Goal: Task Accomplishment & Management: Use online tool/utility

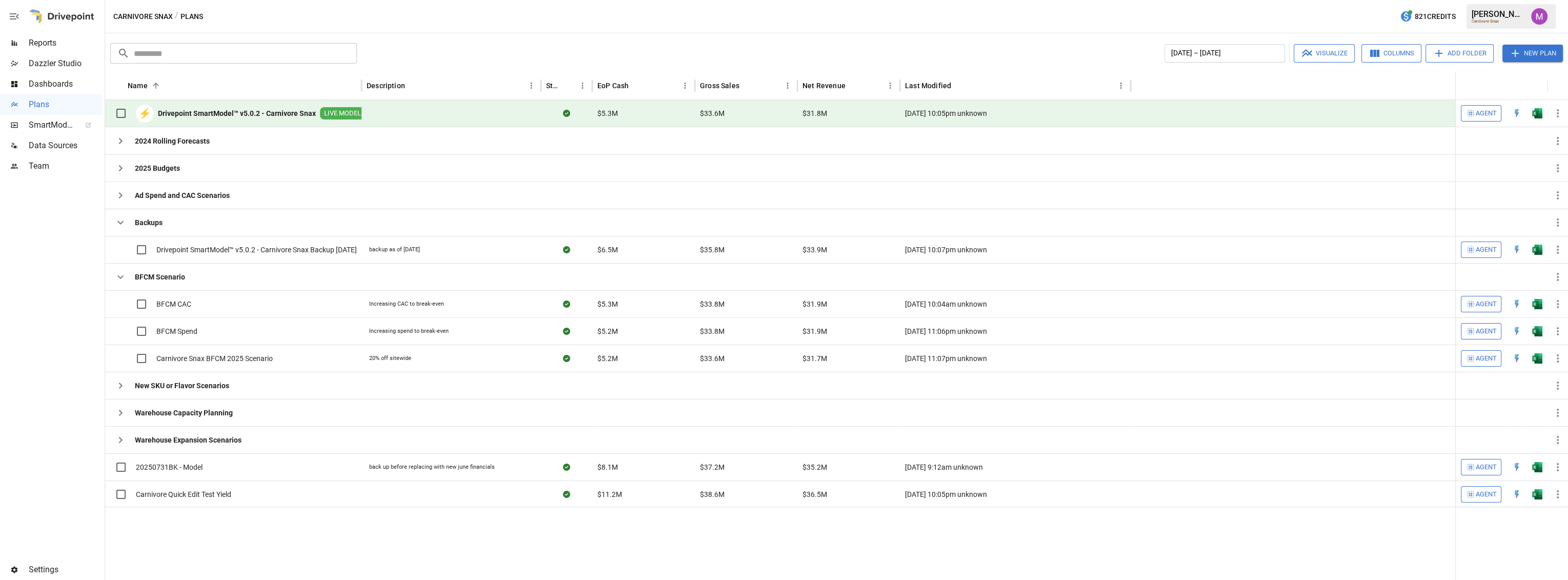
click at [1538, 58] on button "New Plan" at bounding box center [1532, 53] width 60 height 18
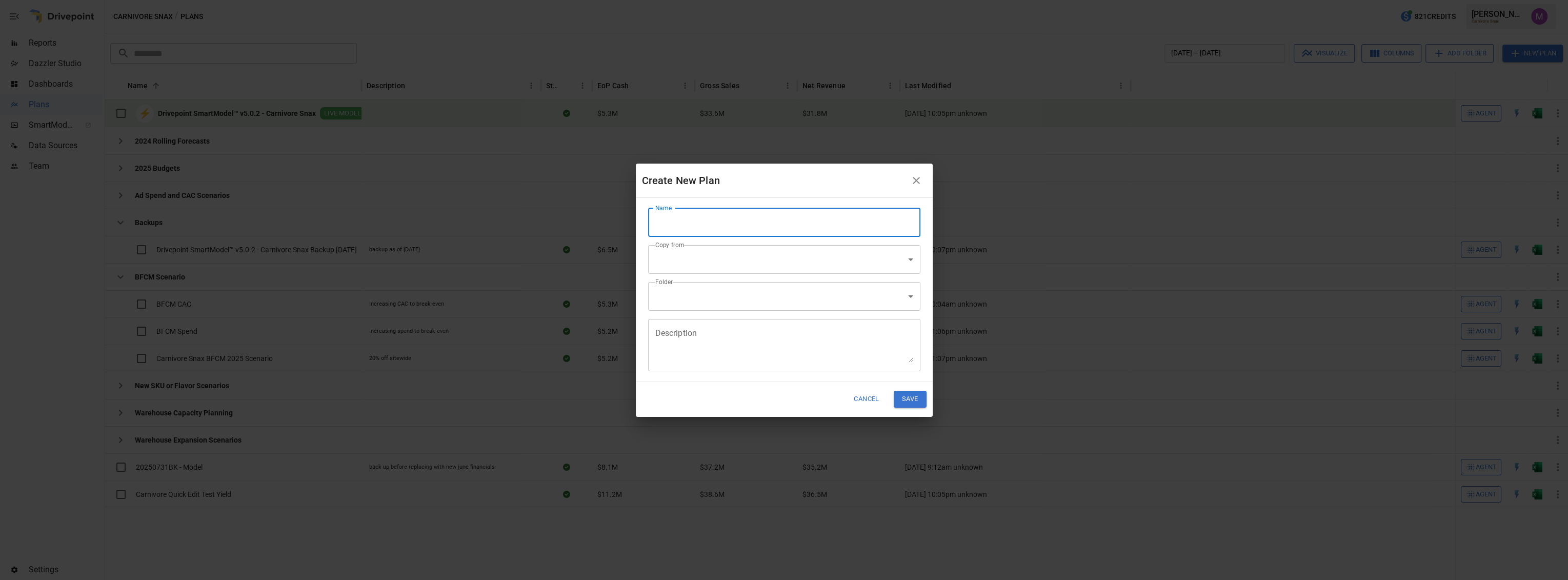
click at [755, 223] on input "Name" at bounding box center [784, 222] width 272 height 29
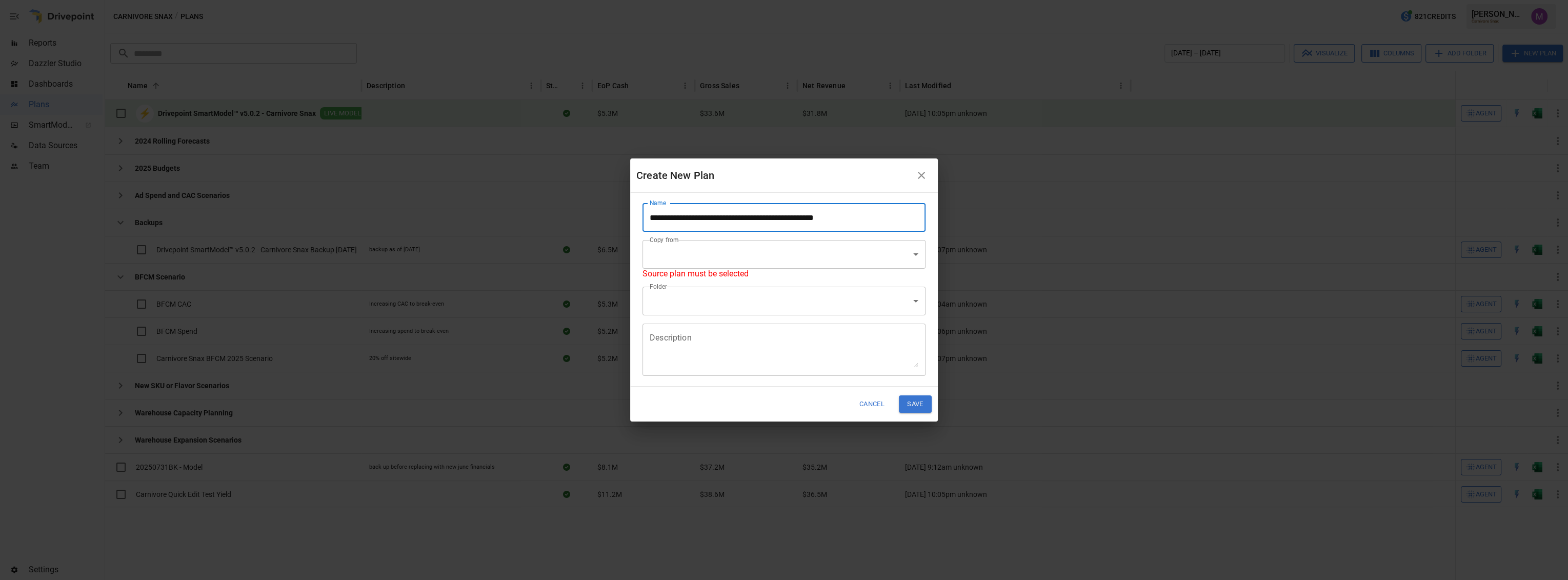
drag, startPoint x: 771, startPoint y: 214, endPoint x: 1026, endPoint y: 212, distance: 255.0
click at [1026, 212] on div "**********" at bounding box center [784, 290] width 1568 height 580
type input "**********"
click at [853, 0] on body "Reports Dazzler Studio Dashboards Plans SmartModel ™ Data Sources Team Settings…" at bounding box center [784, 0] width 1568 height 0
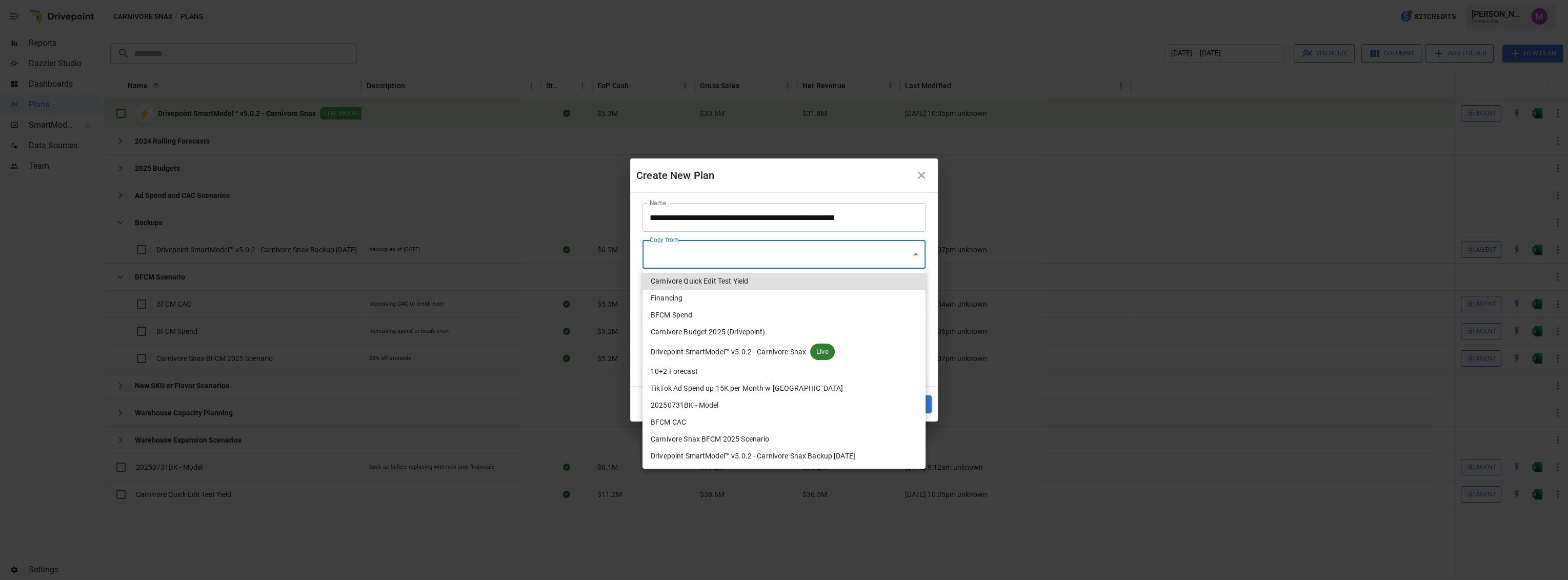
click at [805, 359] on li "Drivepoint SmartModel™ v5.0.2 - Carnivore Snax Live" at bounding box center [784, 351] width 283 height 23
type input "**********"
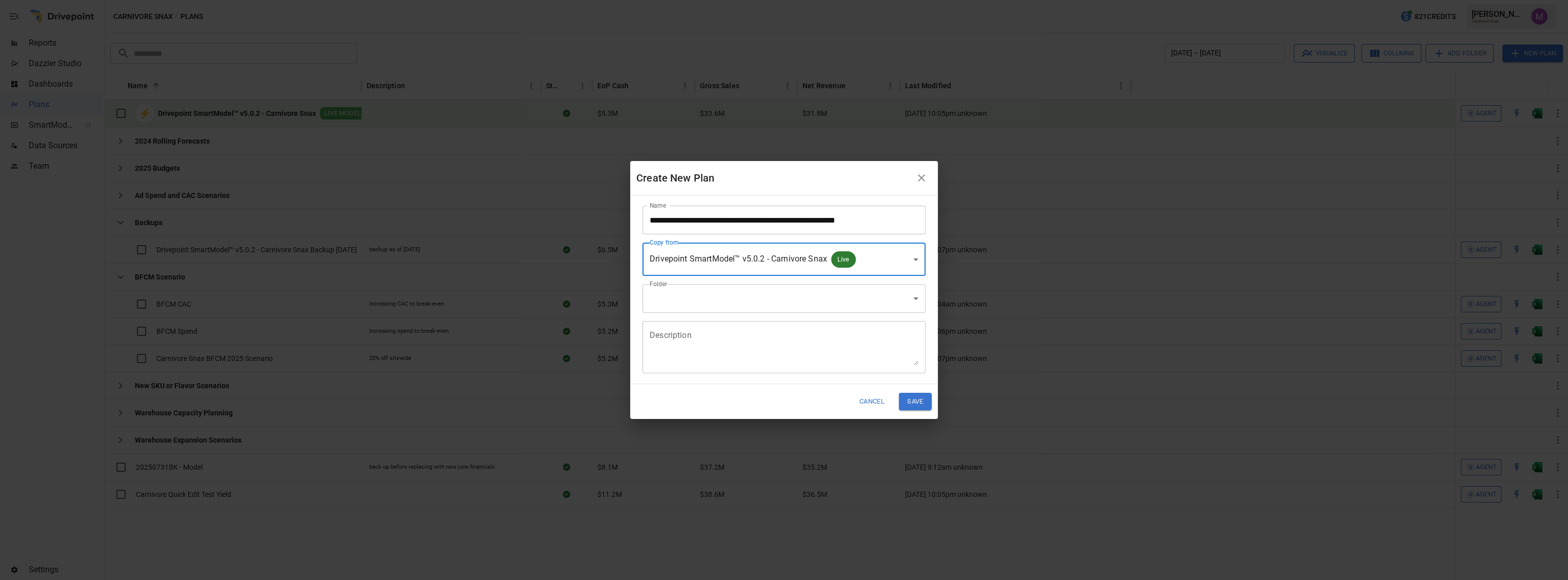
click at [740, 0] on body "Reports Dazzler Studio Dashboards Plans SmartModel ™ Data Sources Team Settings…" at bounding box center [784, 0] width 1568 height 0
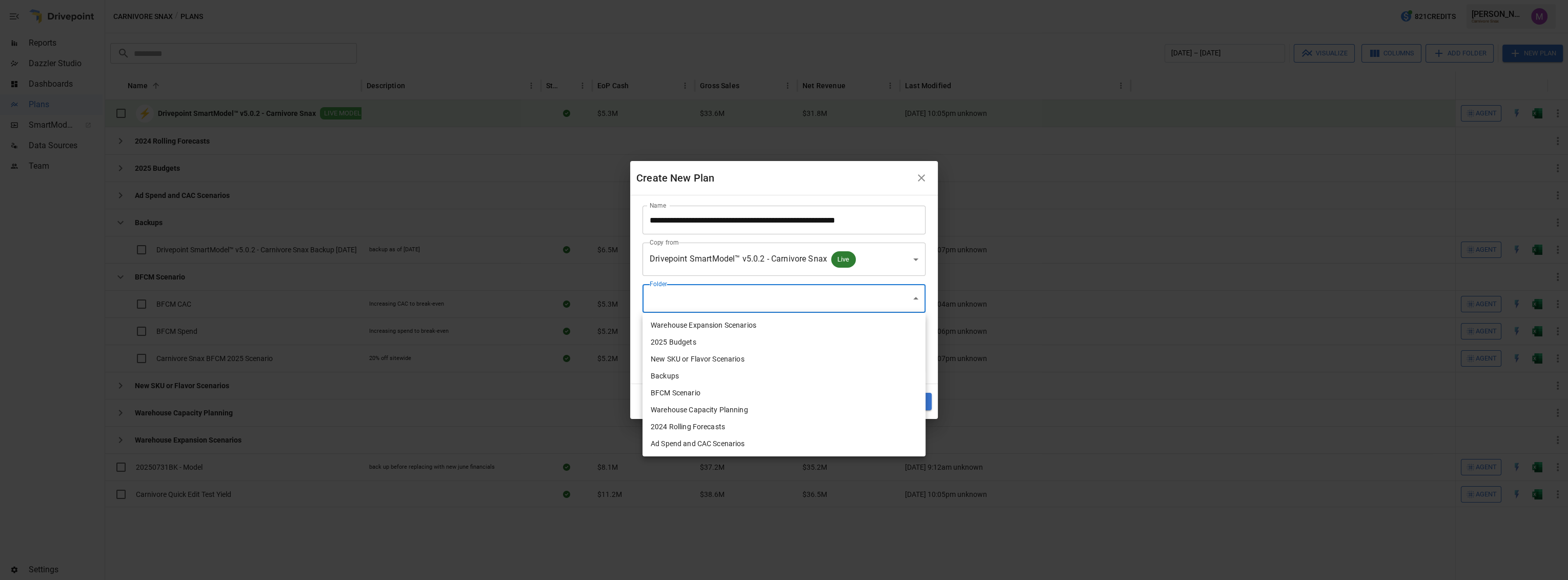
click at [691, 378] on li "Backups" at bounding box center [784, 376] width 283 height 17
type input "**********"
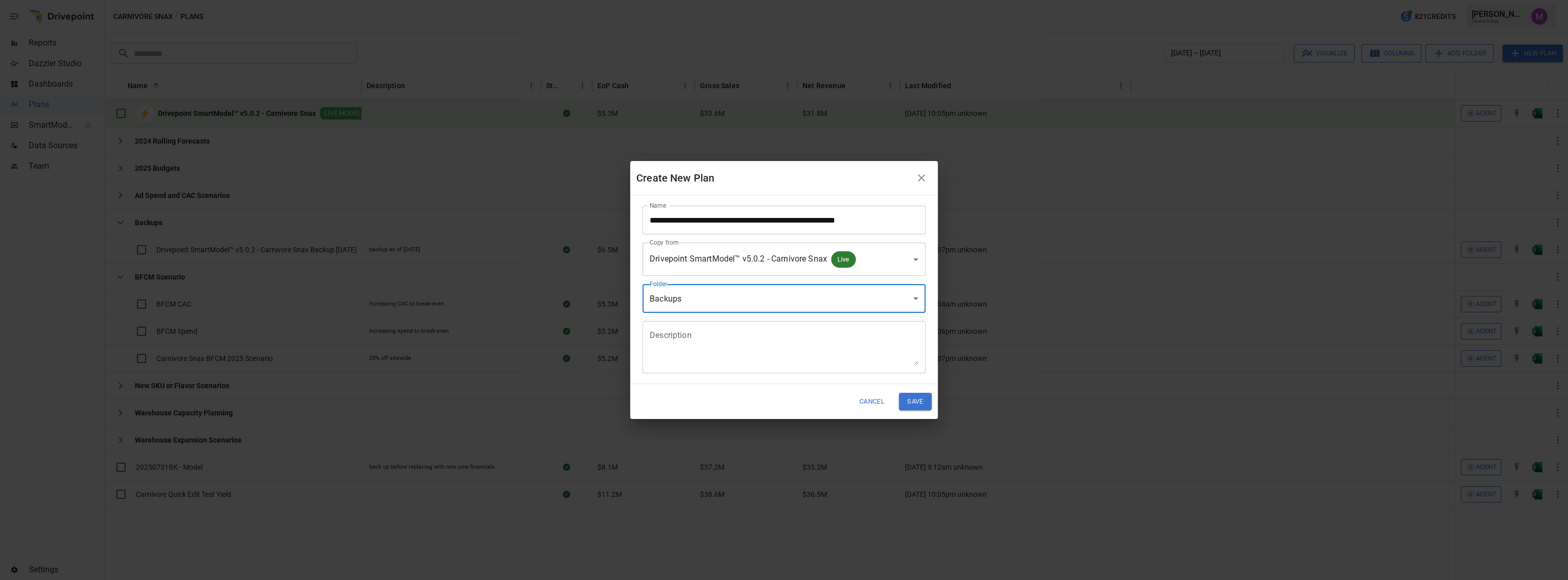
click at [700, 355] on textarea "Description" at bounding box center [783, 348] width 268 height 35
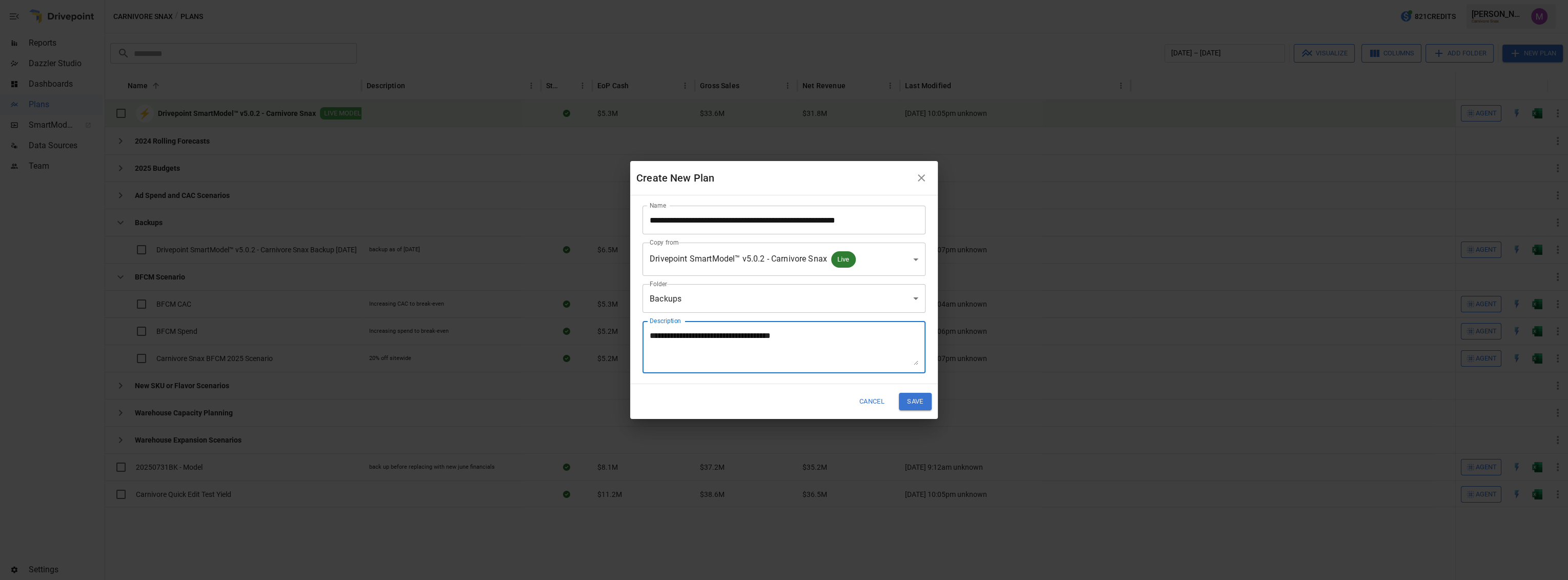
type textarea "**********"
click at [931, 402] on button "Save" at bounding box center [915, 401] width 33 height 17
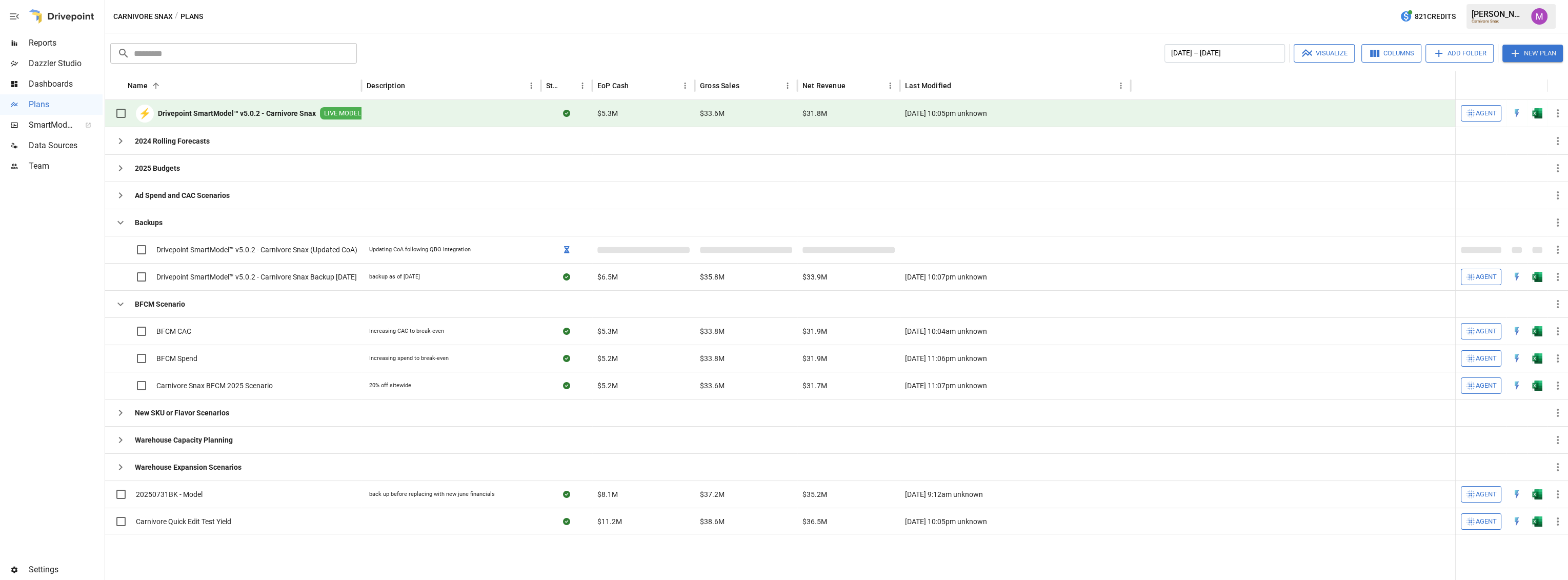
click at [229, 116] on b "Drivepoint SmartModel™ v5.0.2 - Carnivore Snax" at bounding box center [236, 113] width 158 height 10
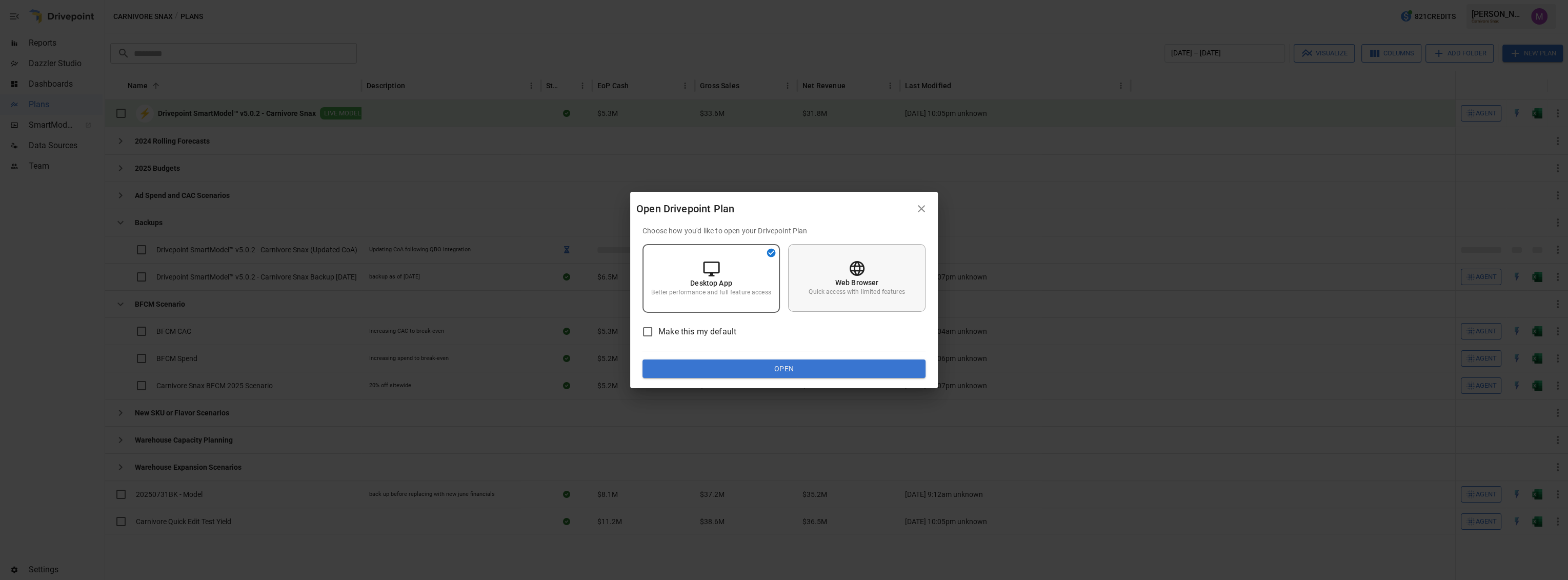
click at [831, 281] on div "Web Browser Quick access with limited features" at bounding box center [857, 278] width 138 height 68
click at [796, 369] on button "Open" at bounding box center [784, 369] width 283 height 18
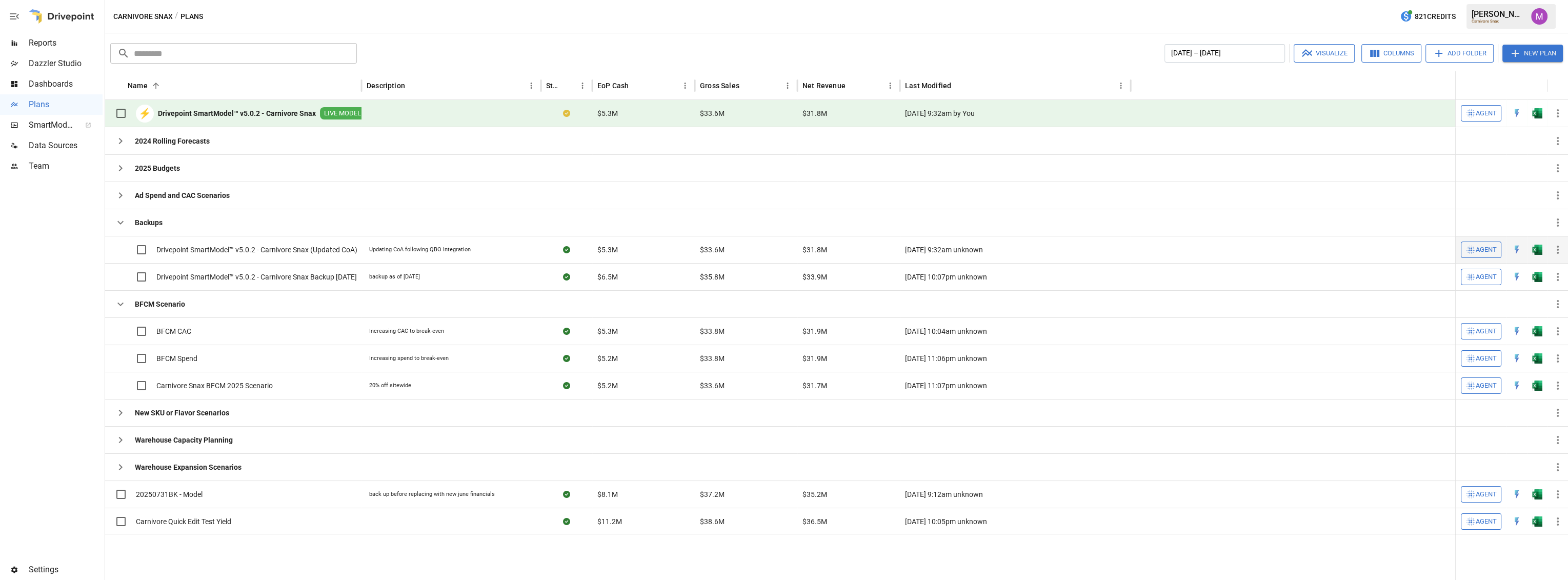
click at [252, 248] on span "Drivepoint SmartModel™ v5.0.2 - Carnivore Snax (Updated CoA)" at bounding box center [257, 250] width 201 height 10
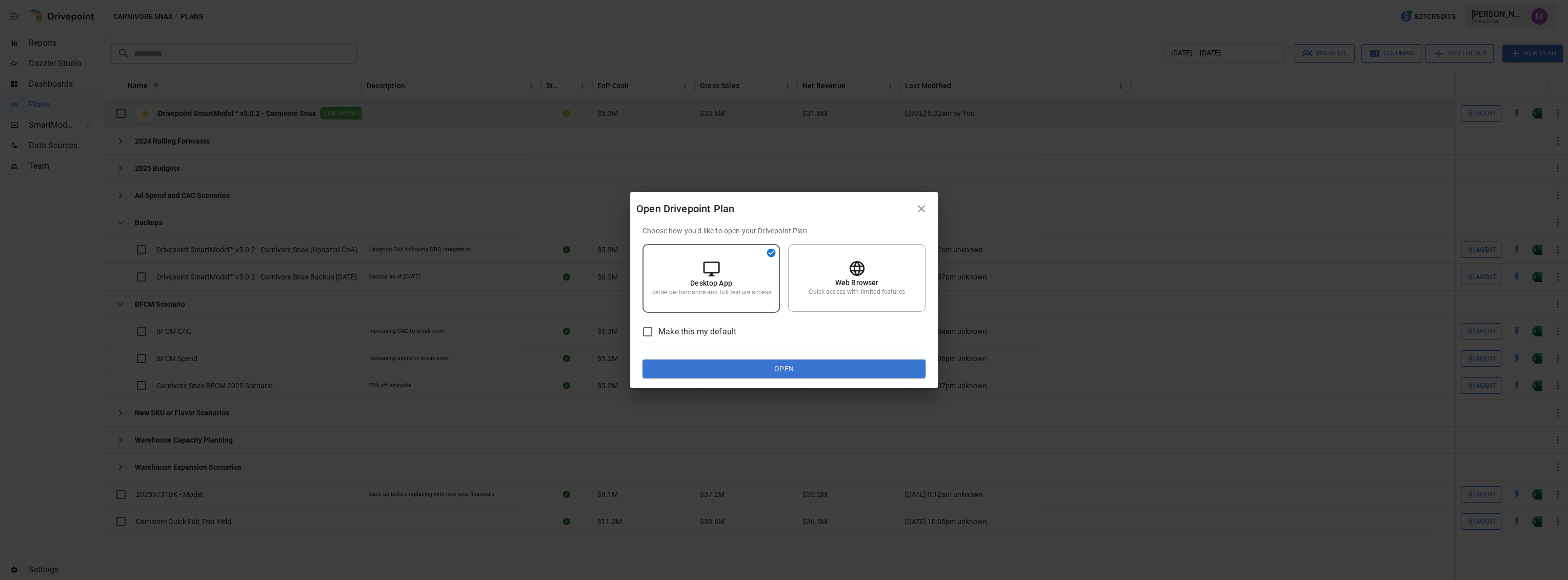
click at [785, 369] on button "Open" at bounding box center [784, 369] width 283 height 18
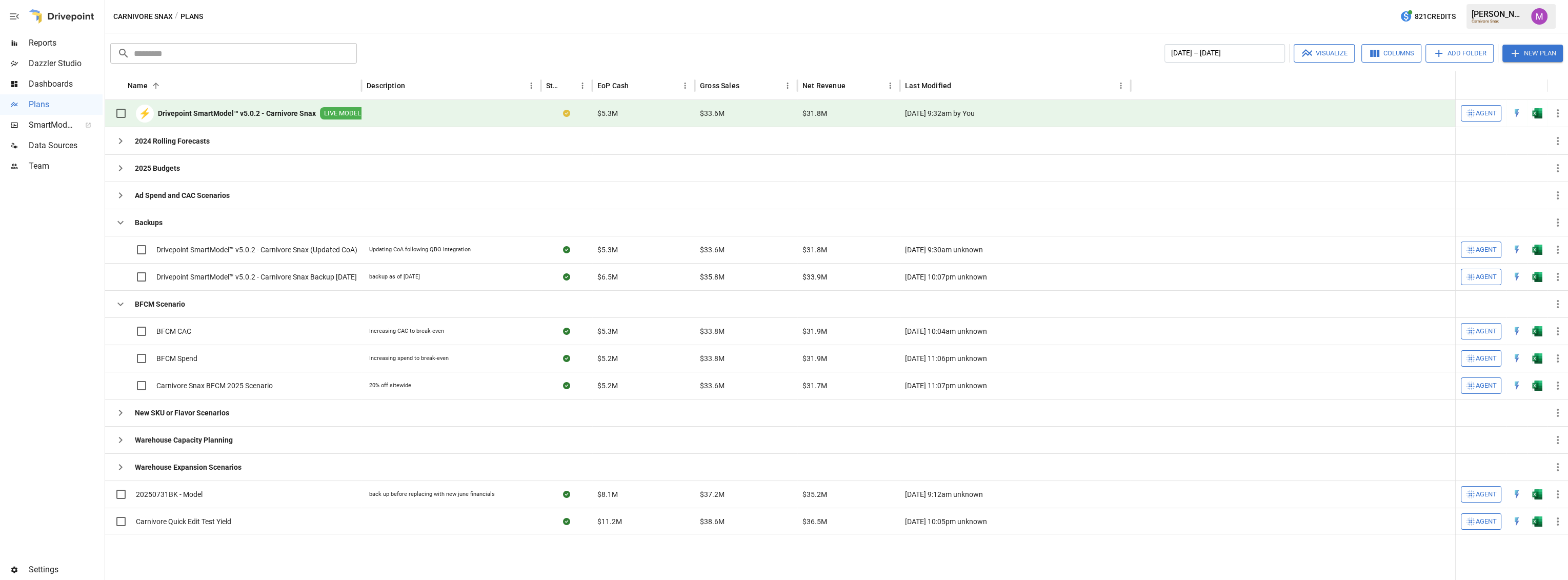
click at [29, 144] on span "Data Sources" at bounding box center [65, 145] width 74 height 12
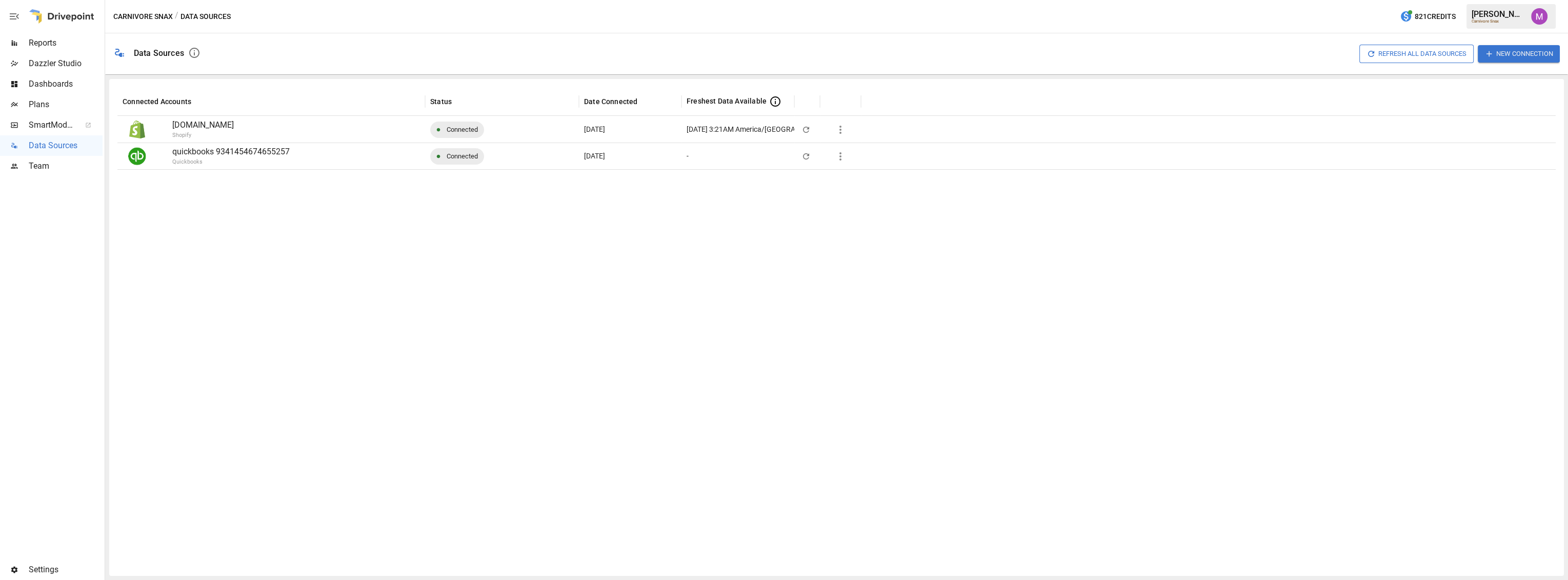
click at [838, 159] on icon "button" at bounding box center [841, 156] width 12 height 12
click at [891, 228] on div "Full refresh all data sources w/o pulling raw data" at bounding box center [920, 229] width 155 height 11
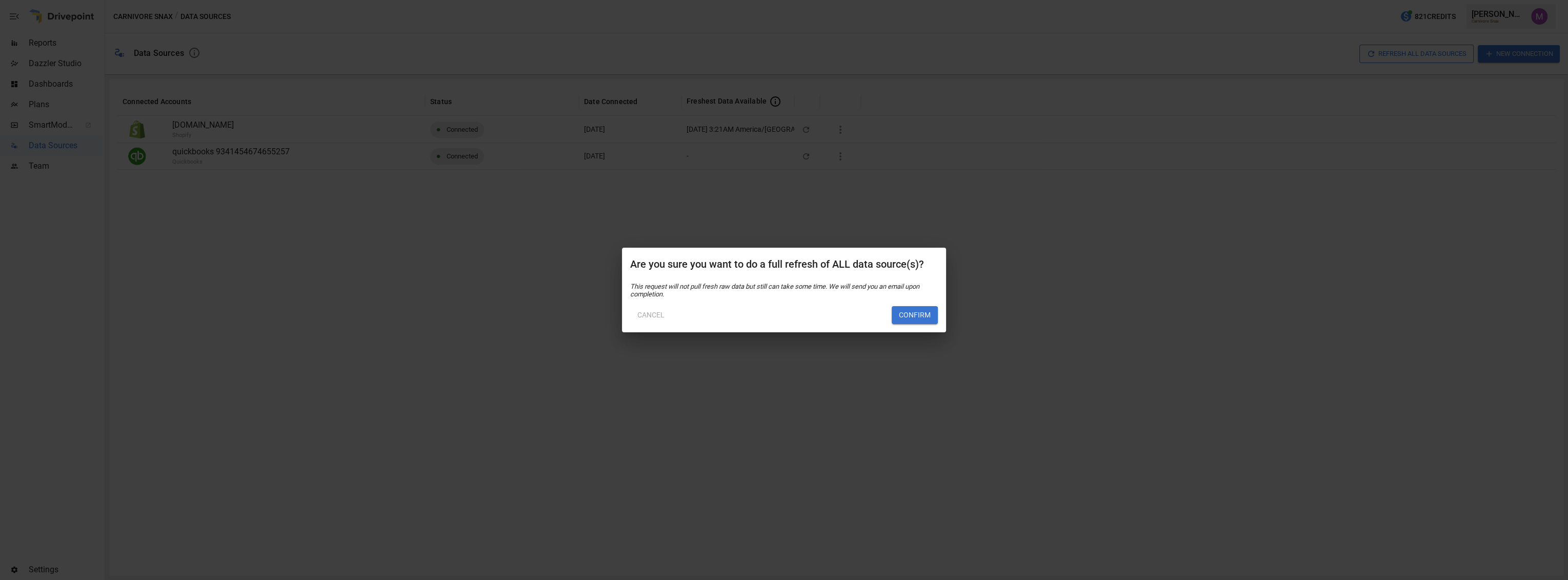
click at [913, 320] on button "Confirm" at bounding box center [915, 315] width 46 height 18
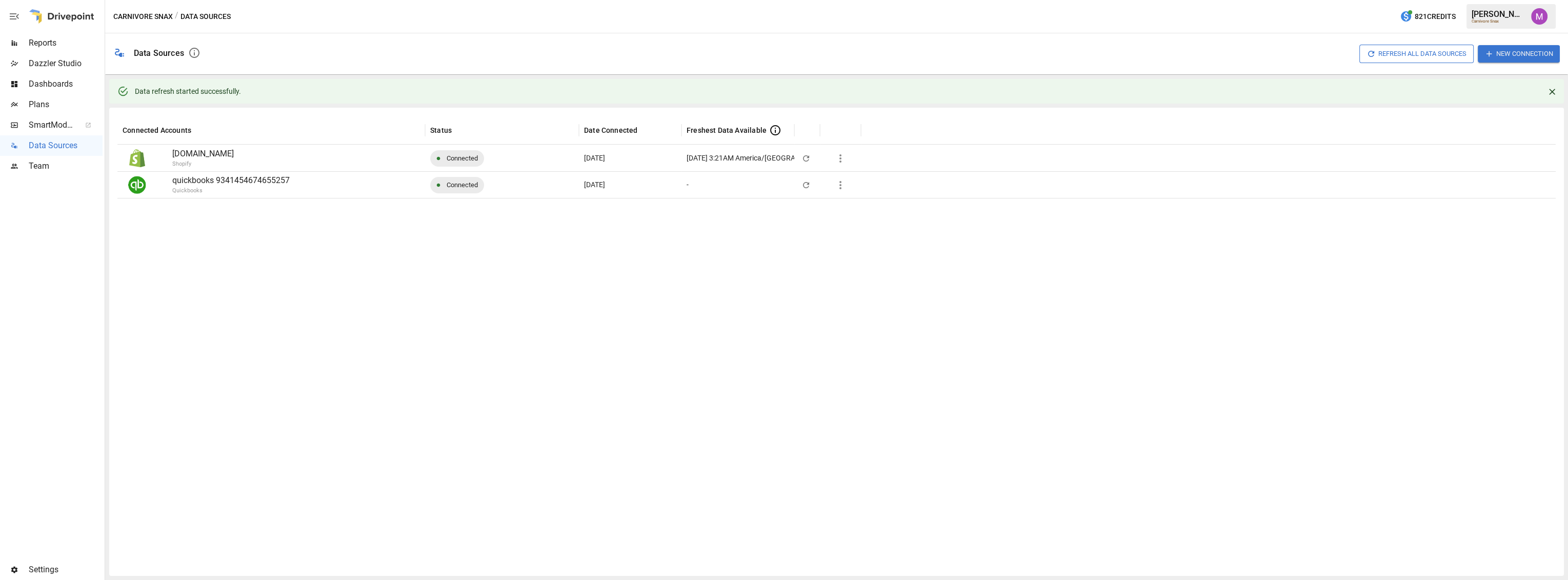
click at [505, 316] on div at bounding box center [836, 382] width 1438 height 369
click at [841, 184] on icon "button" at bounding box center [840, 184] width 2 height 8
click at [869, 262] on div "Full refresh all data sources w/o pulling raw data" at bounding box center [920, 258] width 155 height 11
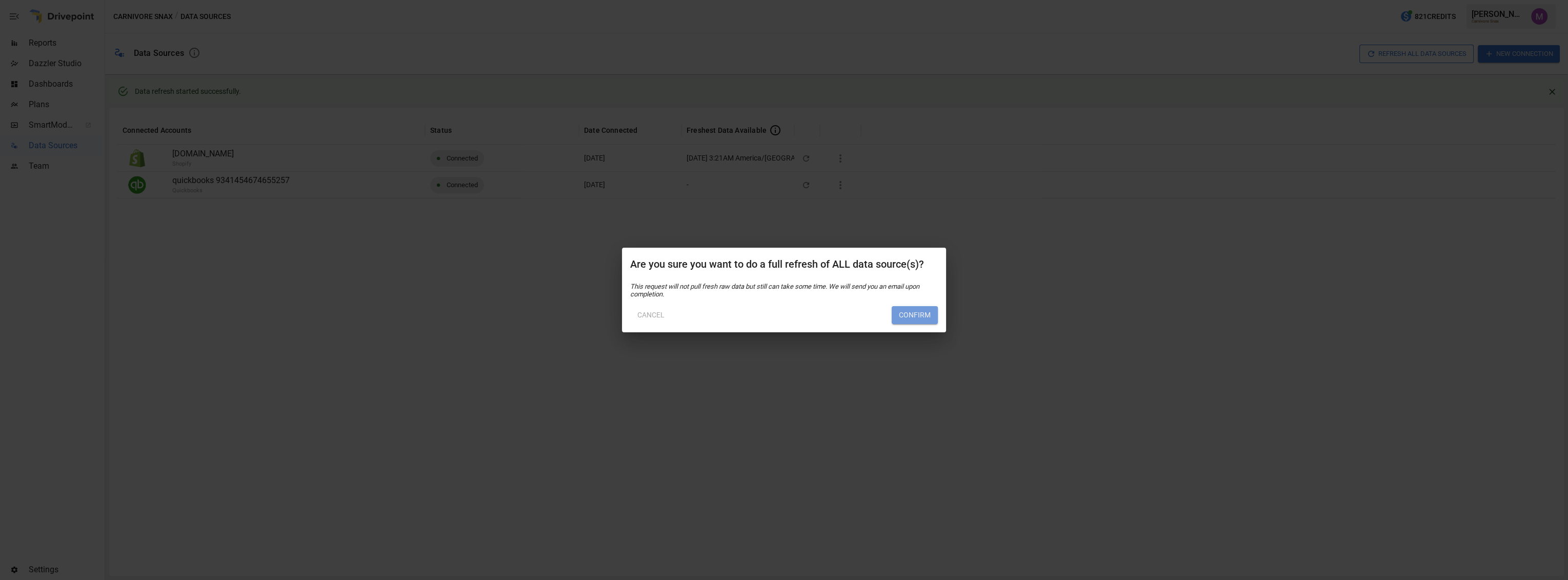
click at [919, 312] on button "Confirm" at bounding box center [915, 315] width 46 height 18
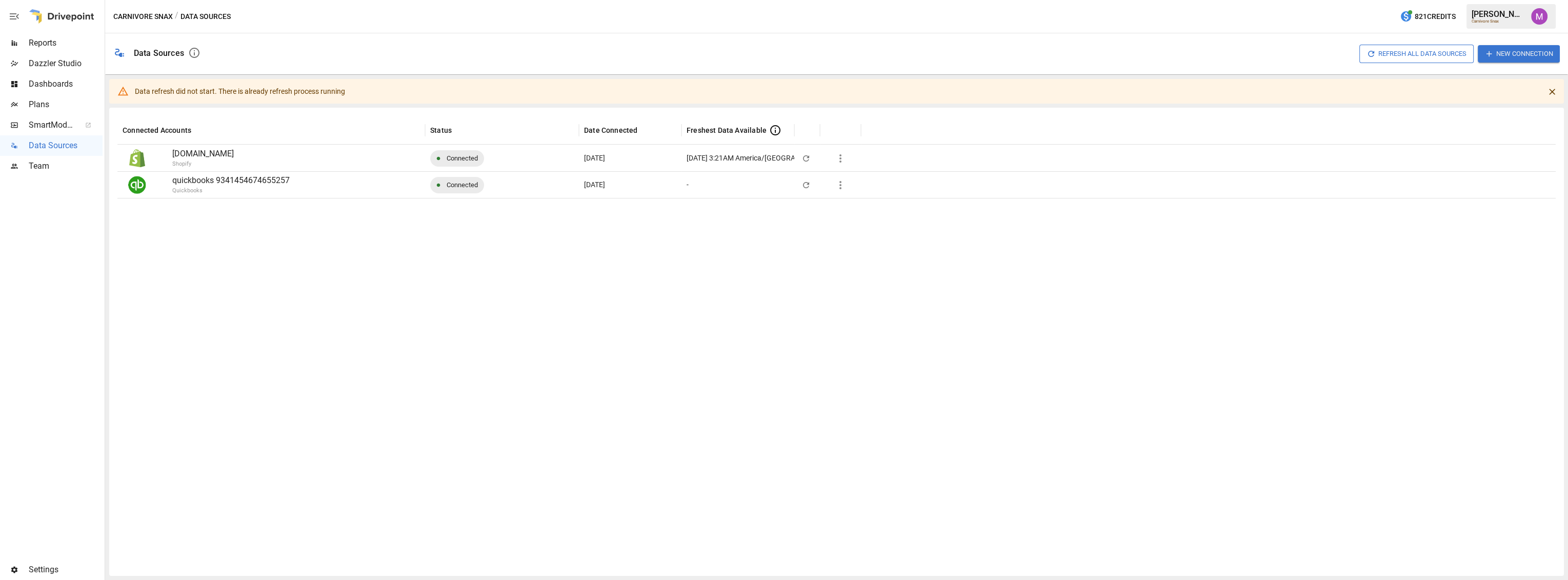
click at [643, 268] on div at bounding box center [836, 382] width 1438 height 369
click at [845, 187] on icon "button" at bounding box center [841, 185] width 12 height 12
click at [723, 245] on div at bounding box center [784, 290] width 1568 height 580
click at [766, 293] on div at bounding box center [836, 382] width 1438 height 369
click at [807, 183] on icon "button" at bounding box center [806, 185] width 6 height 6
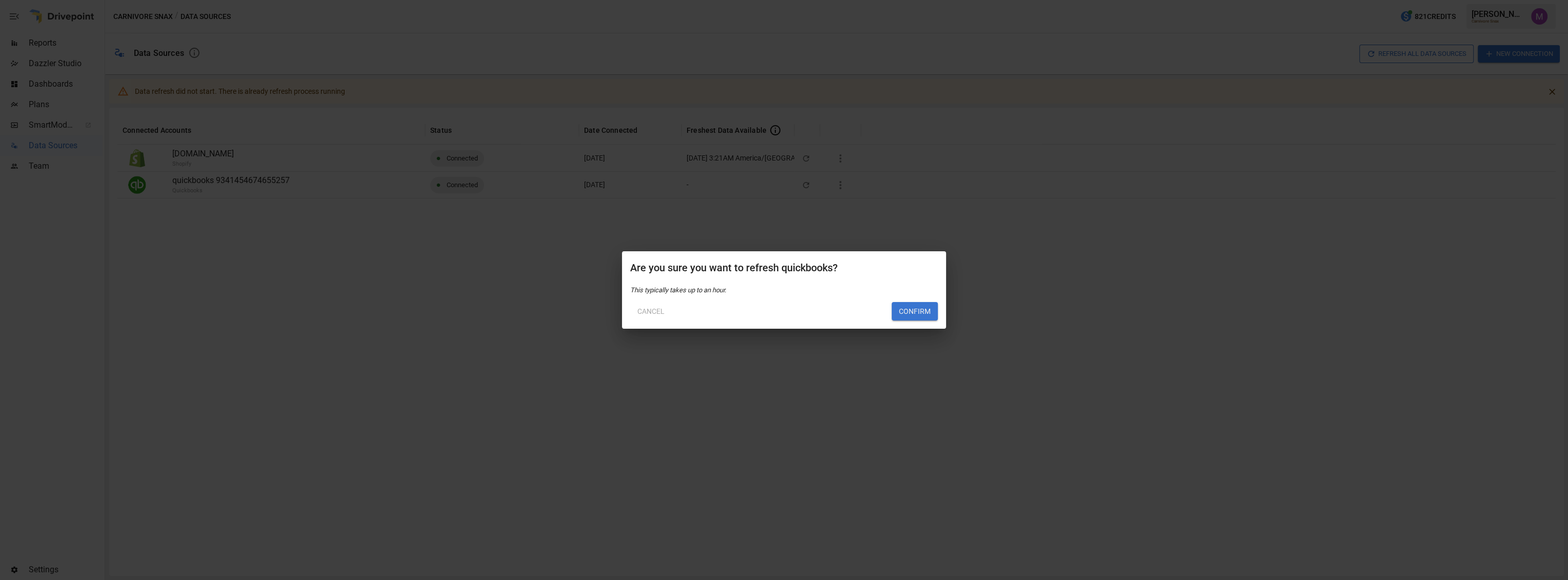
drag, startPoint x: 920, startPoint y: 311, endPoint x: 634, endPoint y: 301, distance: 286.2
click at [634, 301] on div "Cancel Confirm" at bounding box center [783, 307] width 307 height 27
click at [649, 312] on button "Cancel" at bounding box center [651, 311] width 41 height 18
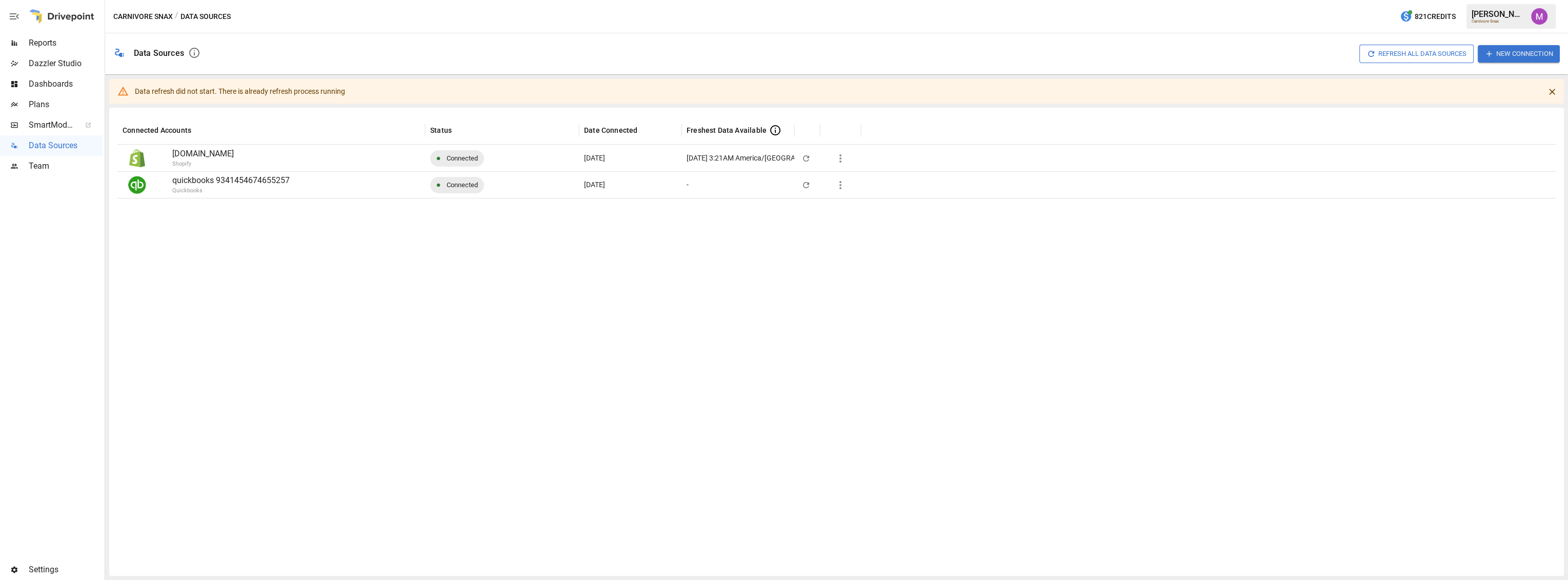
drag, startPoint x: 639, startPoint y: 186, endPoint x: 575, endPoint y: 187, distance: 64.0
click at [575, 187] on div "quickbooks 9341454674655257 Quickbooks Connected [DATE] -" at bounding box center [836, 184] width 1438 height 27
click at [638, 189] on div "[DATE]" at bounding box center [630, 184] width 102 height 27
click at [541, 346] on div at bounding box center [836, 382] width 1438 height 369
click at [48, 107] on span "Plans" at bounding box center [65, 105] width 74 height 12
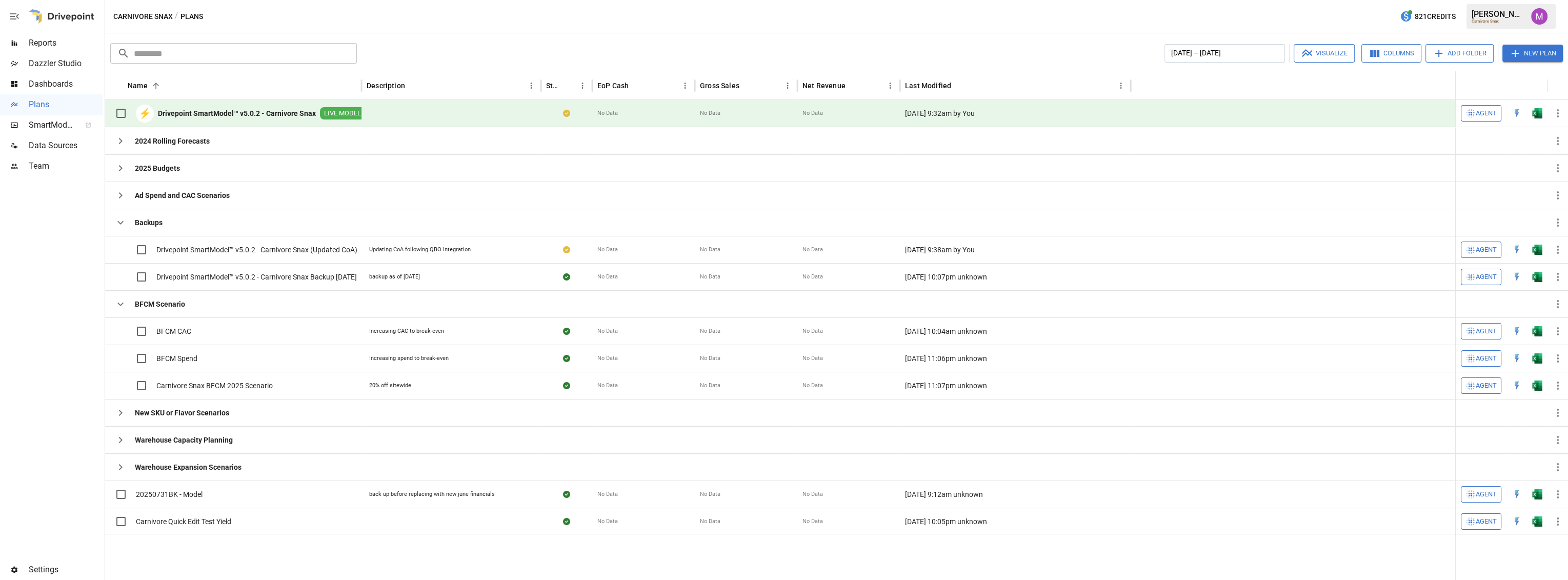
click at [298, 112] on b "Drivepoint SmartModel™ v5.0.2 - Carnivore Snax" at bounding box center [236, 113] width 158 height 10
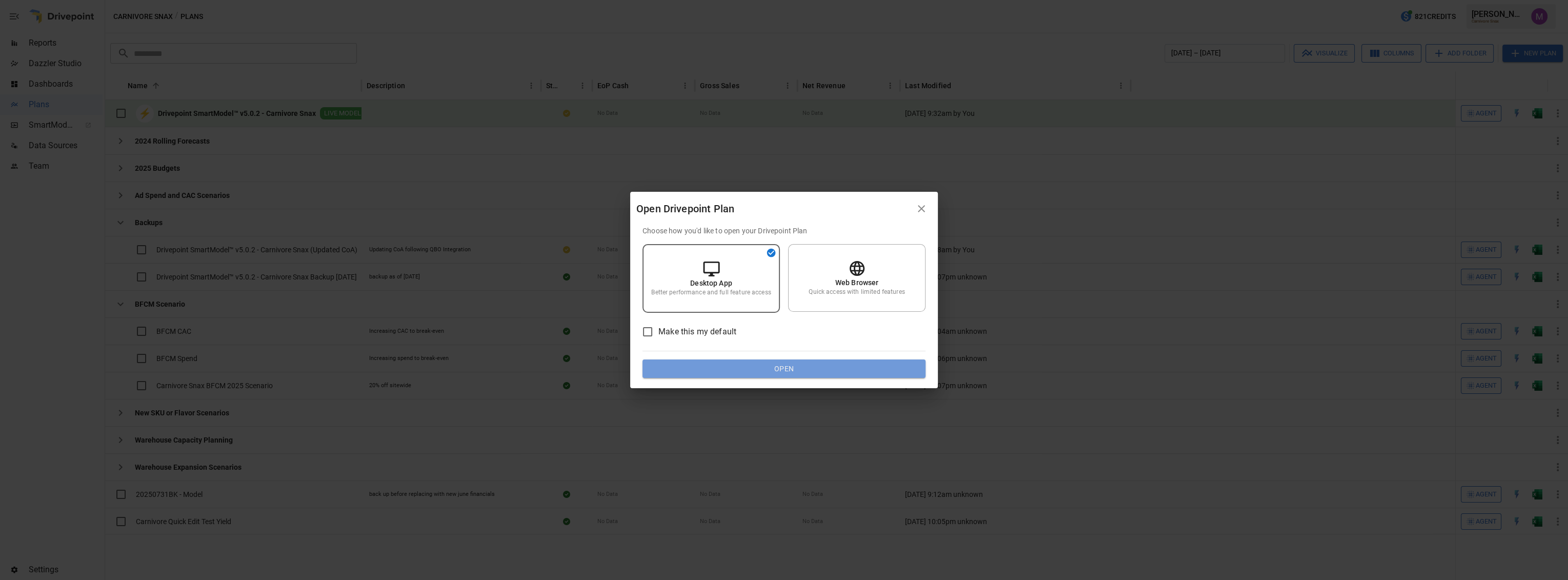
click at [812, 369] on button "Open" at bounding box center [784, 369] width 283 height 18
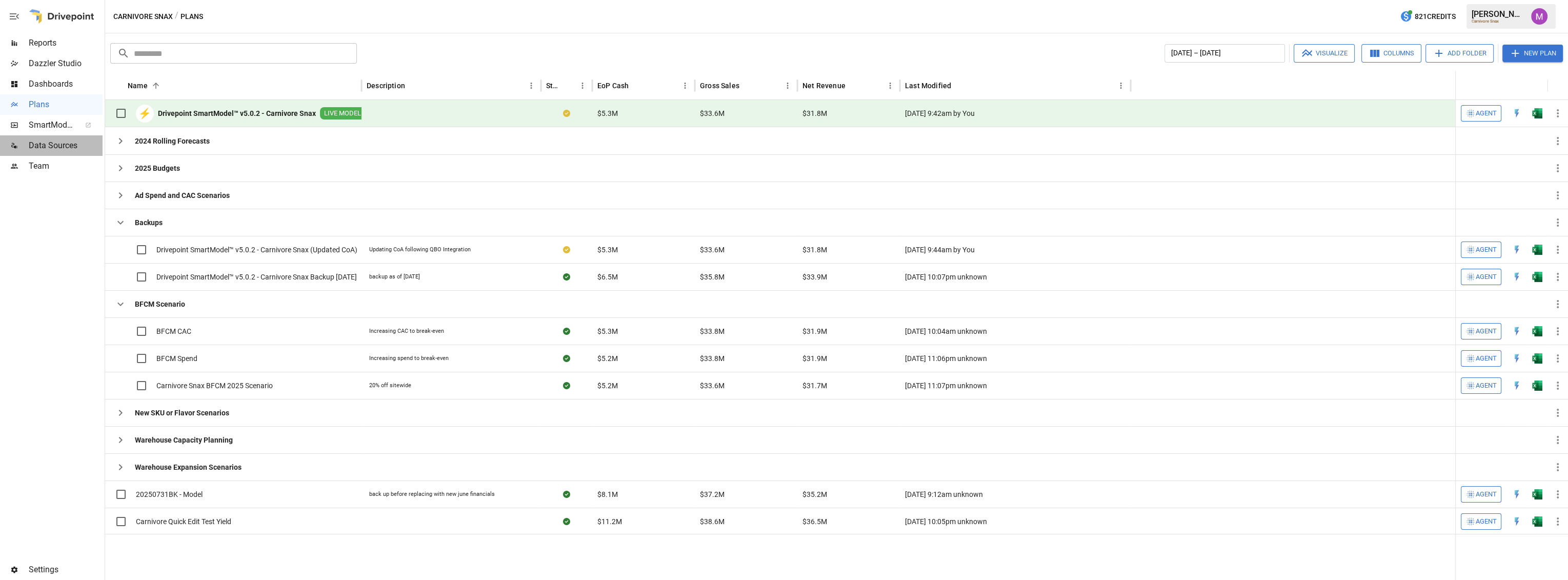
click at [40, 152] on span "Data Sources" at bounding box center [65, 145] width 74 height 12
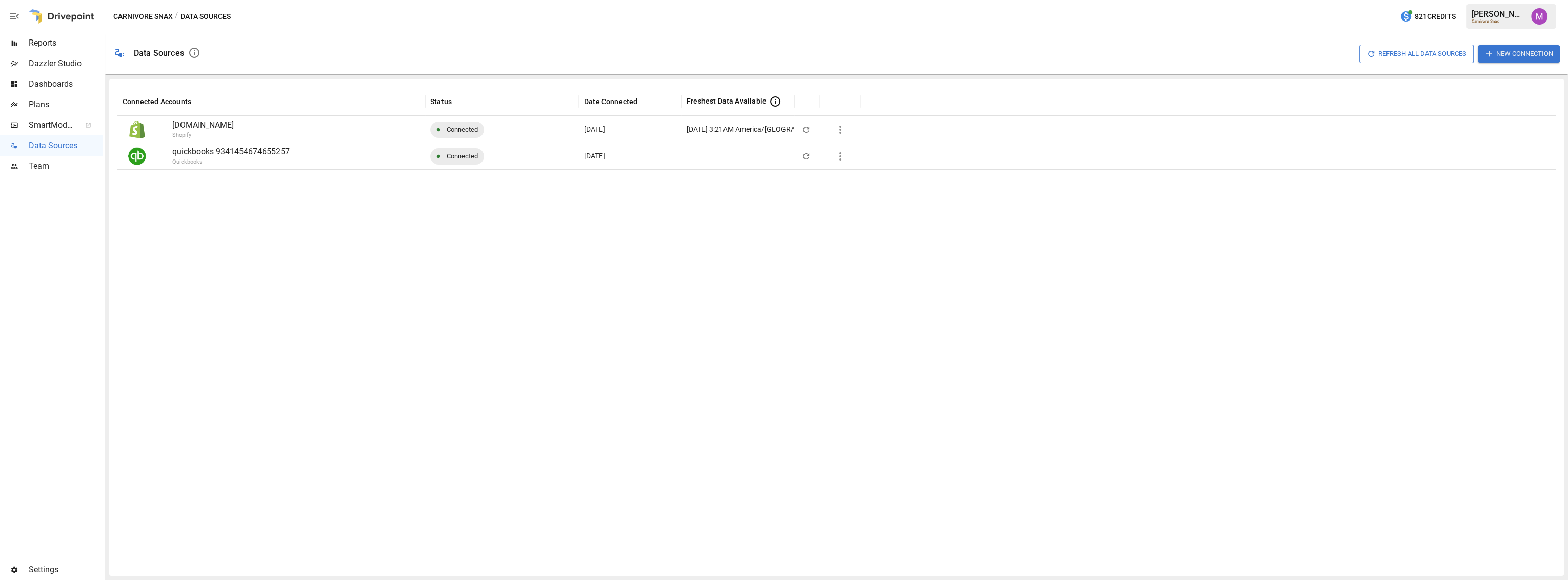
click at [841, 146] on button "button" at bounding box center [841, 156] width 21 height 21
click at [909, 235] on li "Full refresh all data sources w/o pulling raw data" at bounding box center [917, 229] width 175 height 17
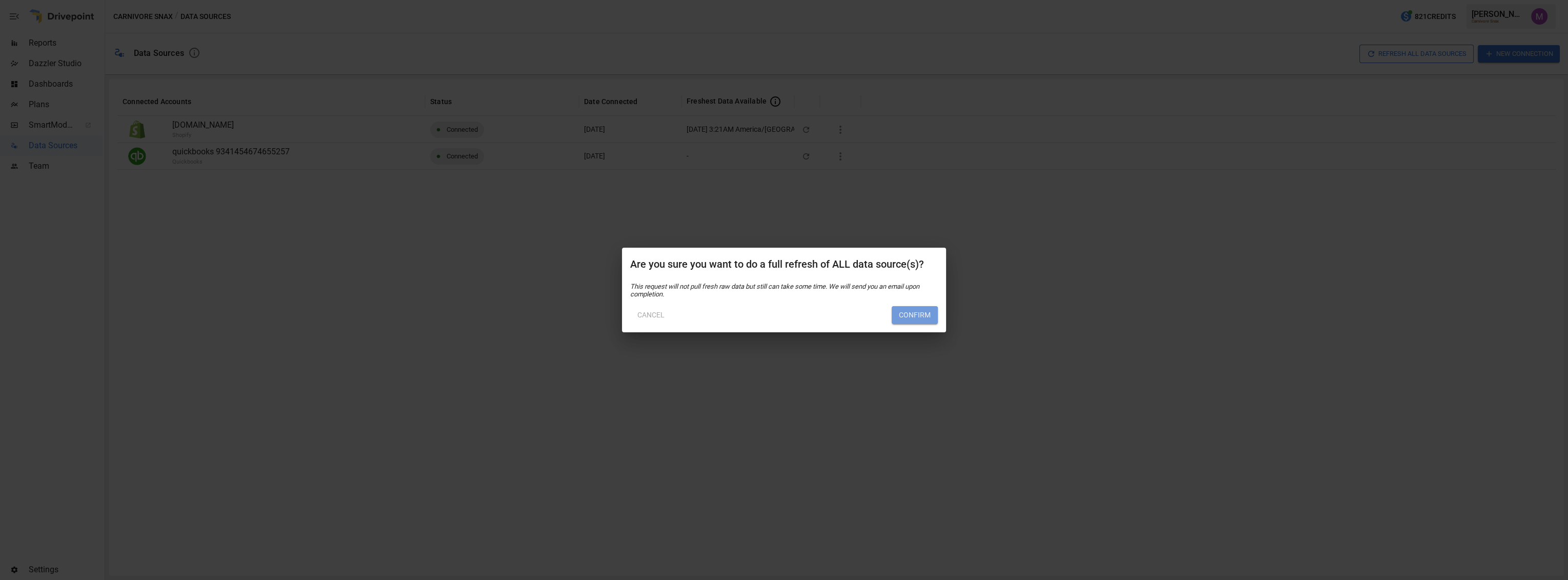
click at [921, 323] on button "Confirm" at bounding box center [915, 315] width 46 height 18
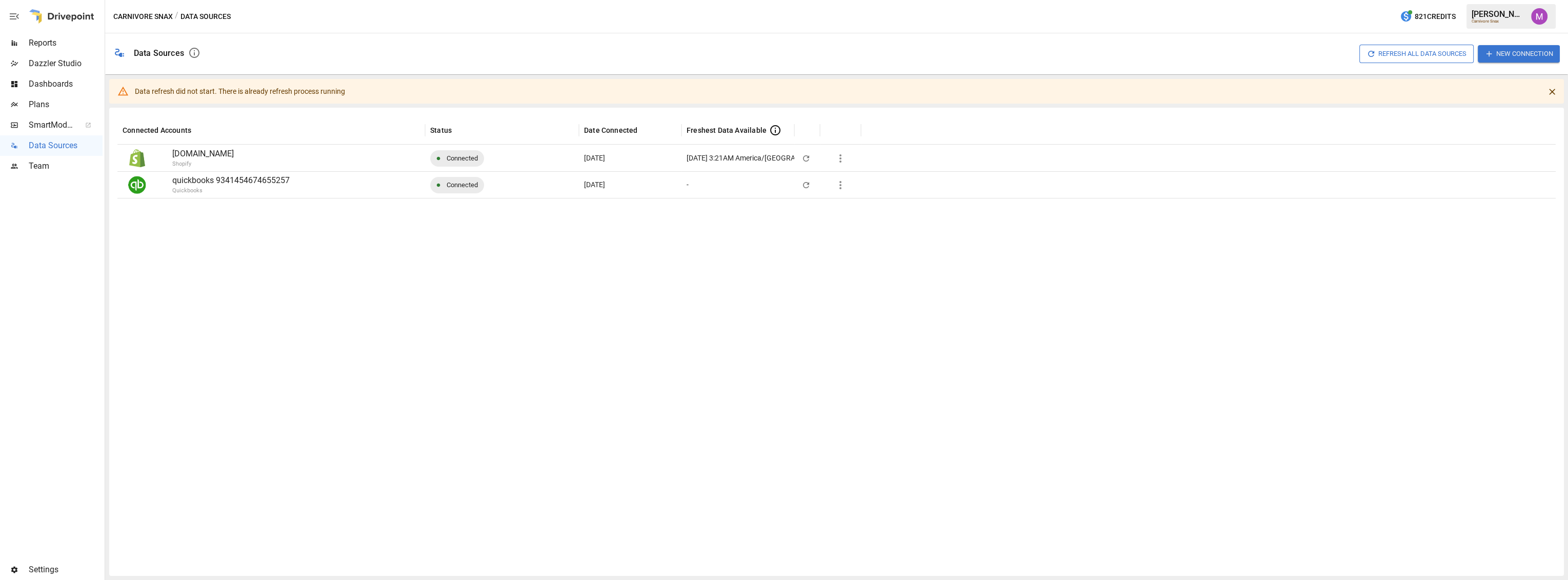
click at [809, 186] on icon "button" at bounding box center [806, 185] width 9 height 9
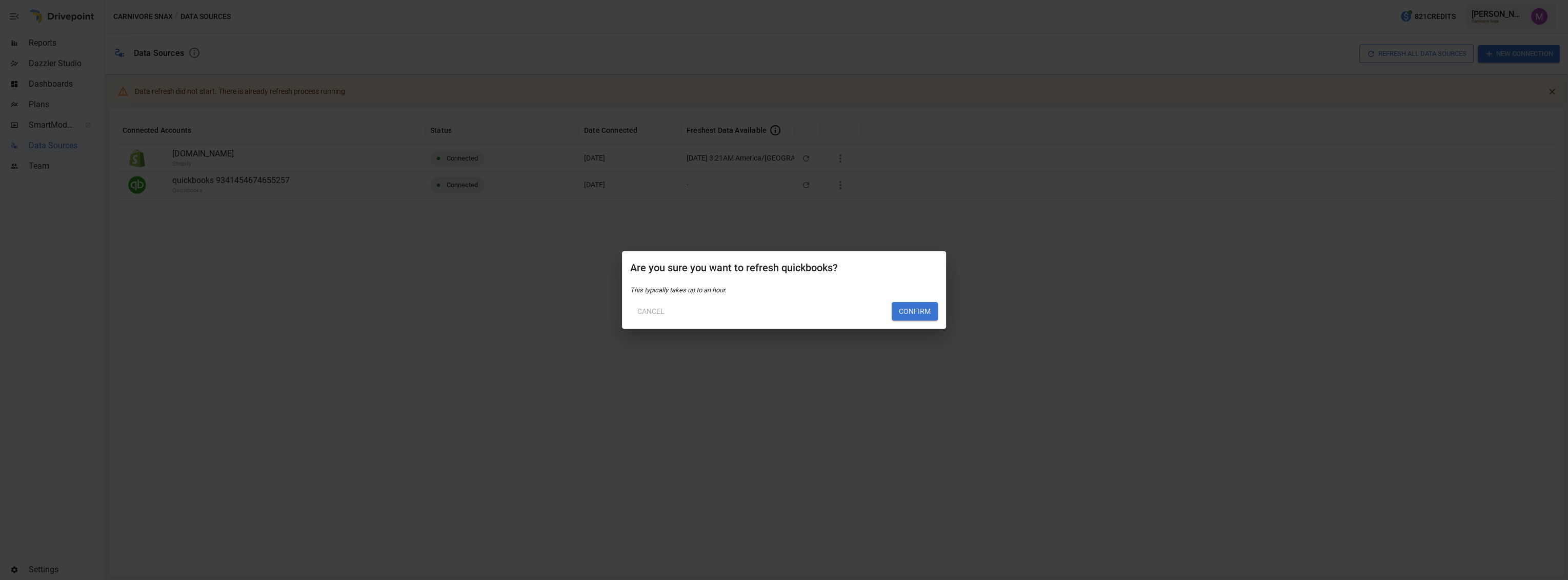
click at [653, 317] on button "Cancel" at bounding box center [651, 311] width 41 height 18
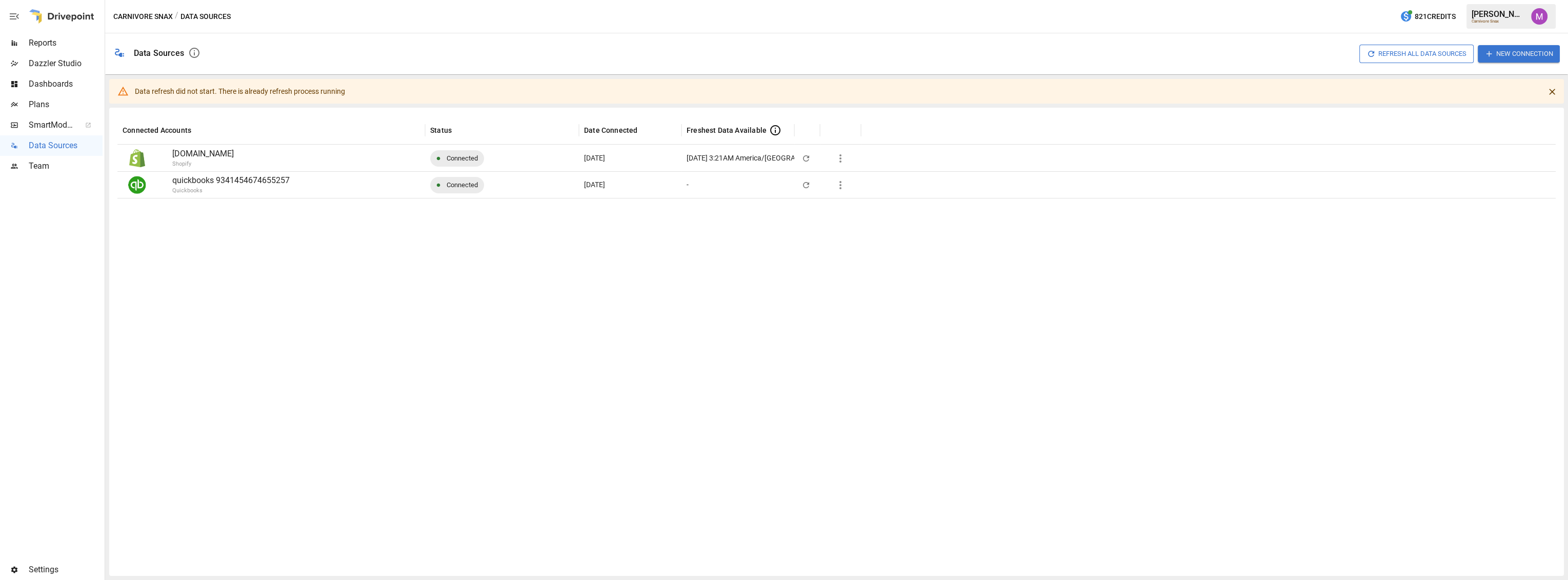
click at [745, 307] on div at bounding box center [836, 382] width 1438 height 369
click at [836, 183] on icon "button" at bounding box center [841, 185] width 12 height 12
click at [875, 264] on li "Full refresh all data sources w/o pulling raw data" at bounding box center [917, 258] width 175 height 17
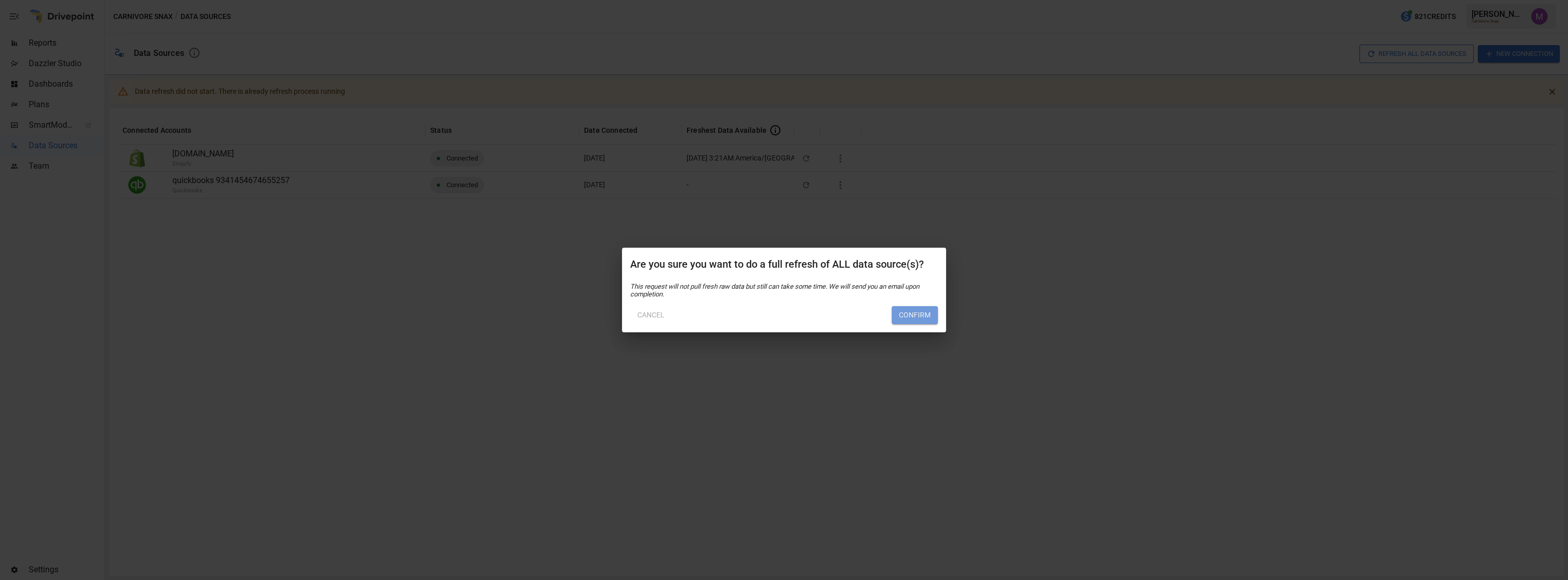
click at [919, 318] on button "Confirm" at bounding box center [915, 315] width 46 height 18
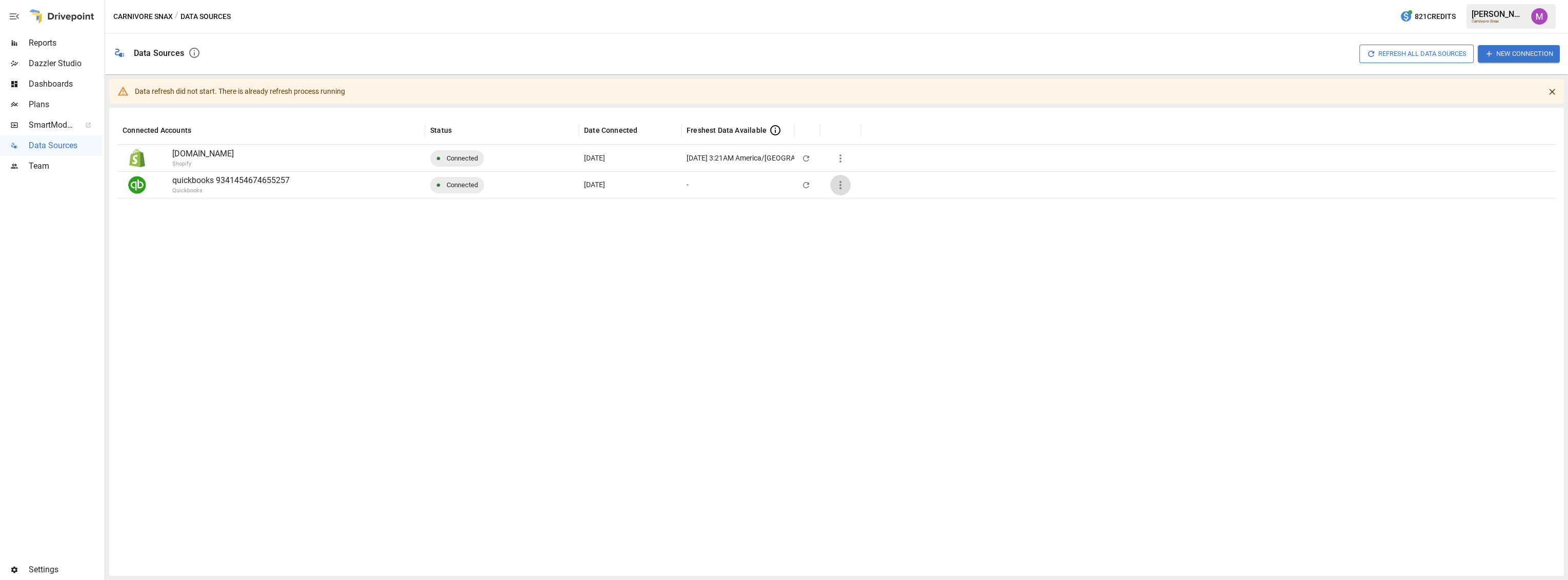
click at [840, 185] on icon "button" at bounding box center [840, 184] width 2 height 8
click at [874, 264] on li "Full refresh all data sources w/o pulling raw data" at bounding box center [917, 258] width 175 height 17
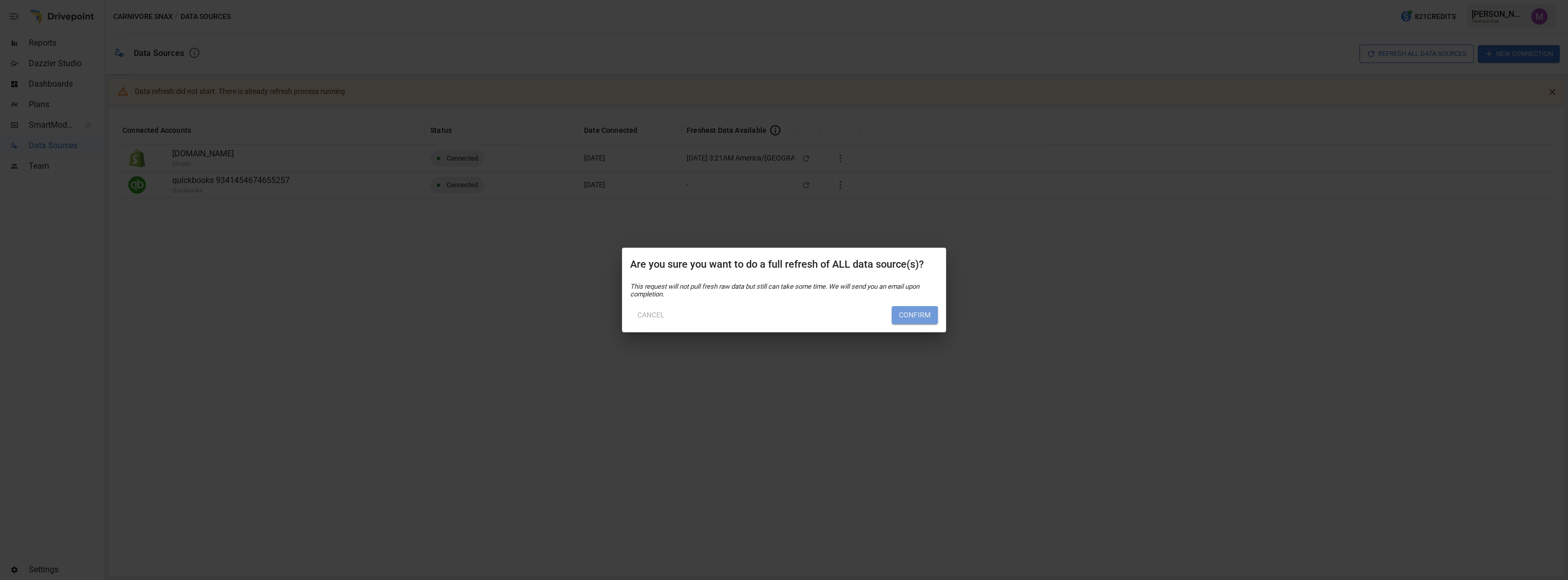
click at [918, 320] on button "Confirm" at bounding box center [915, 315] width 46 height 18
